Goal: Transaction & Acquisition: Purchase product/service

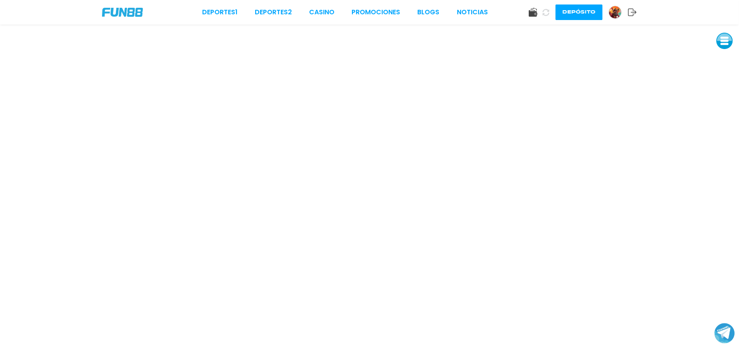
click at [572, 10] on button "Depósito" at bounding box center [579, 12] width 47 height 16
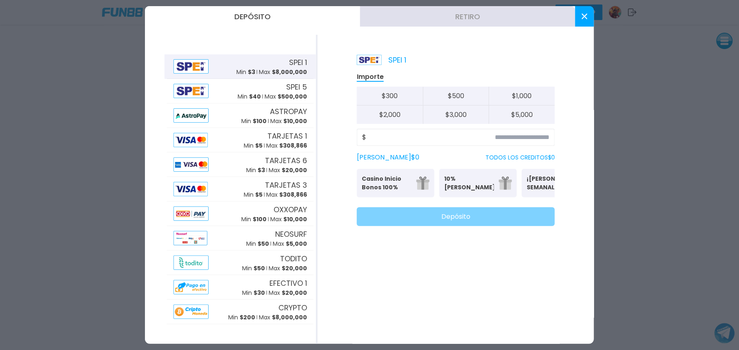
click at [572, 10] on button "Retiro" at bounding box center [467, 16] width 215 height 20
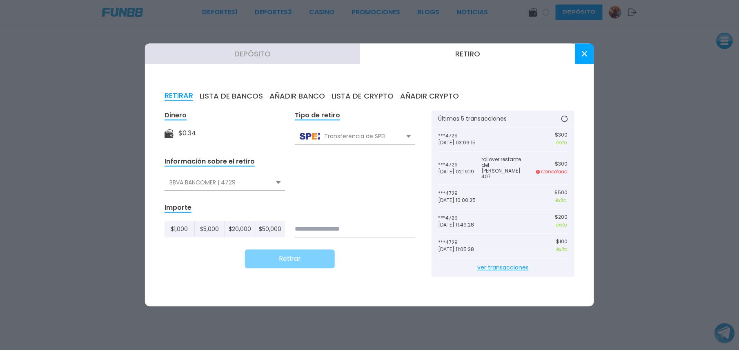
click at [469, 51] on button "Retiro" at bounding box center [467, 54] width 215 height 20
click at [583, 54] on use at bounding box center [585, 54] width 6 height 6
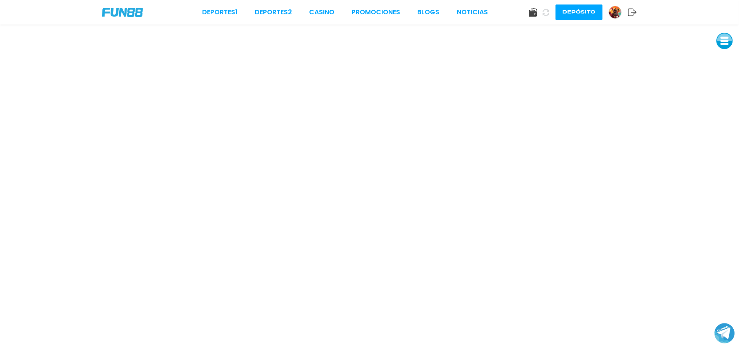
click at [559, 9] on button "Depósito" at bounding box center [579, 12] width 47 height 16
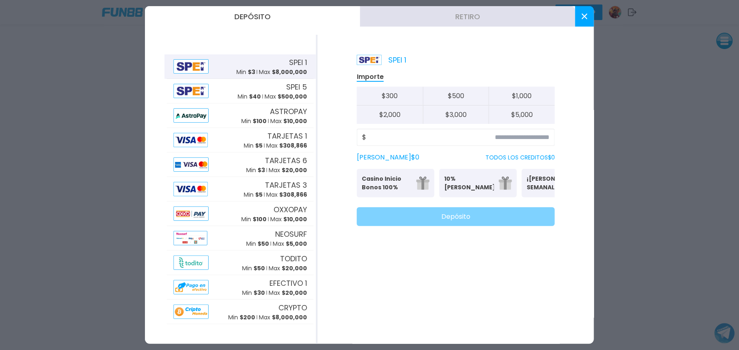
click at [582, 17] on icon at bounding box center [585, 16] width 6 height 6
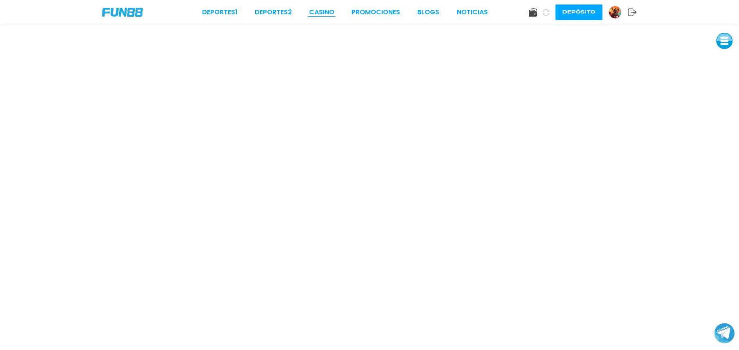
click at [322, 13] on link "CASINO" at bounding box center [321, 12] width 25 height 10
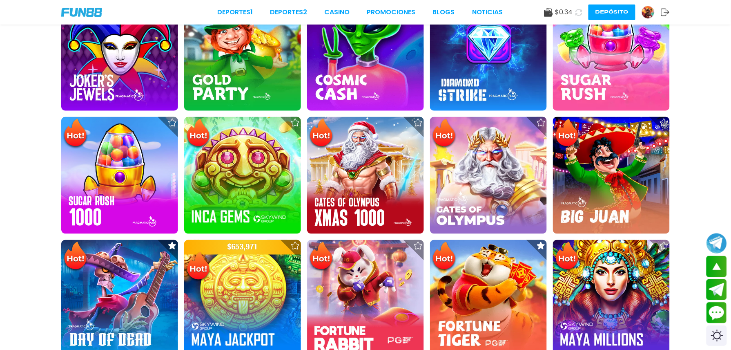
scroll to position [303, 0]
